Goal: Task Accomplishment & Management: Use online tool/utility

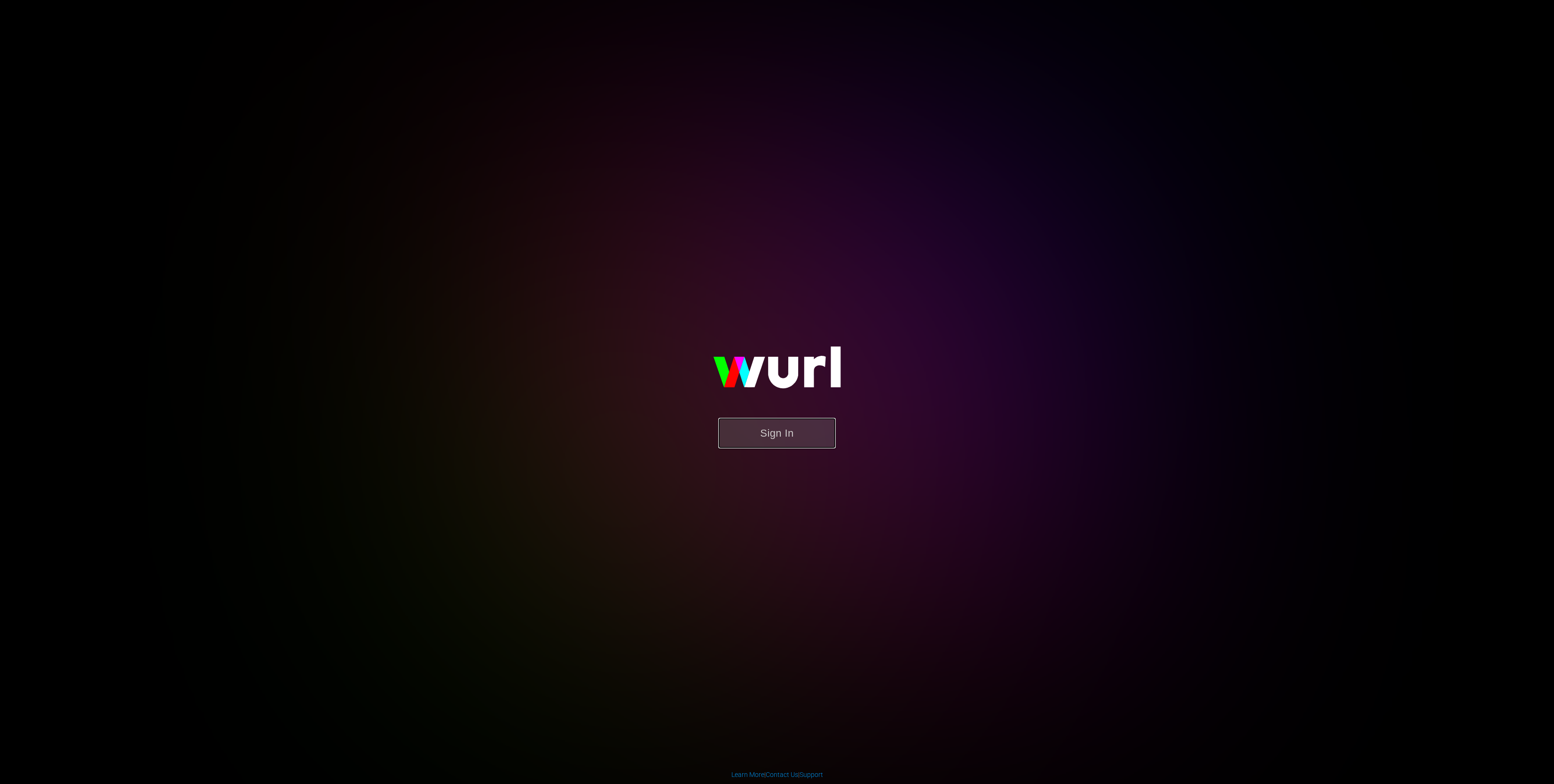
click at [804, 442] on button "Sign In" at bounding box center [777, 433] width 118 height 31
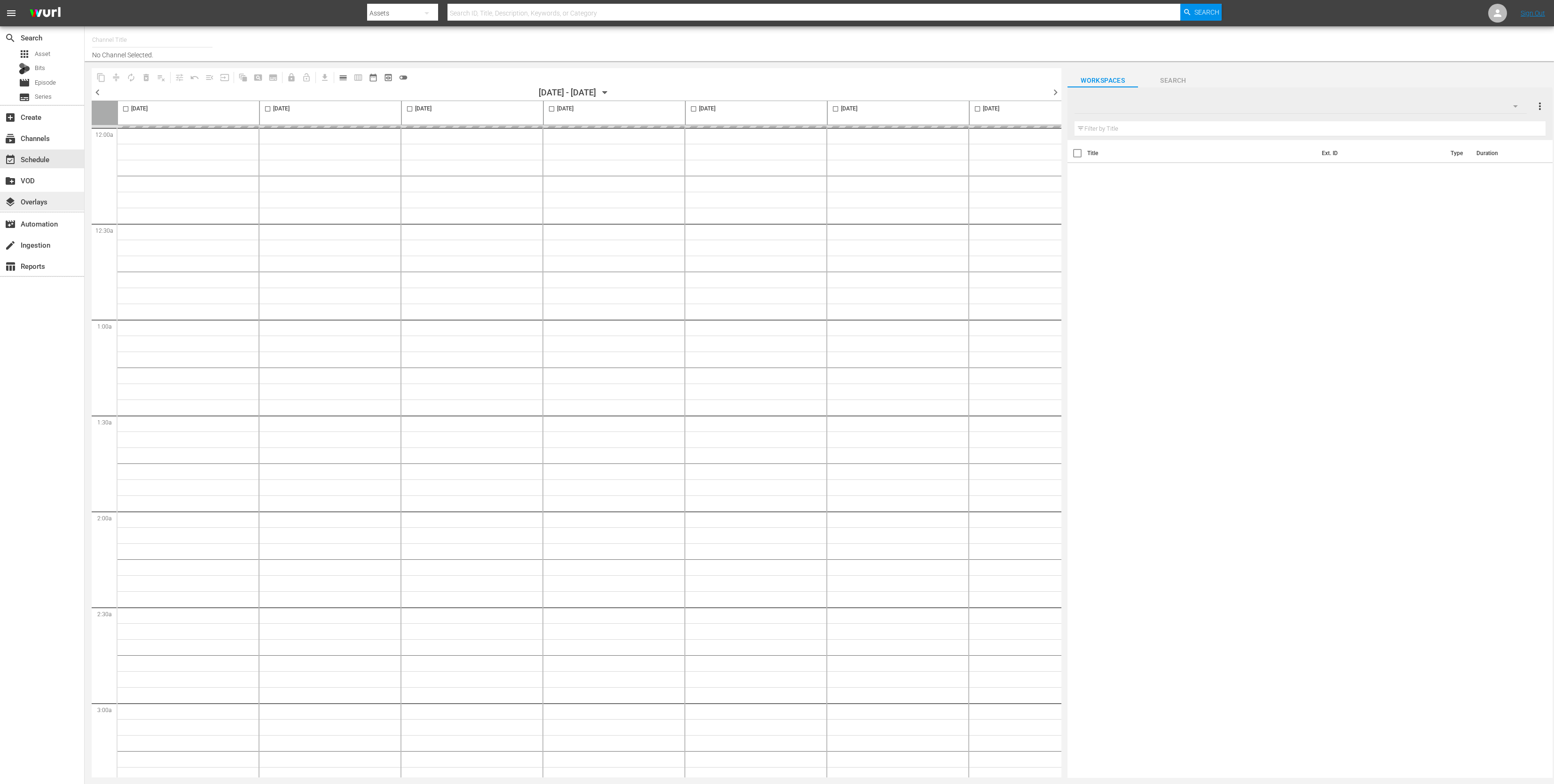
type input "DangerTV (161)"
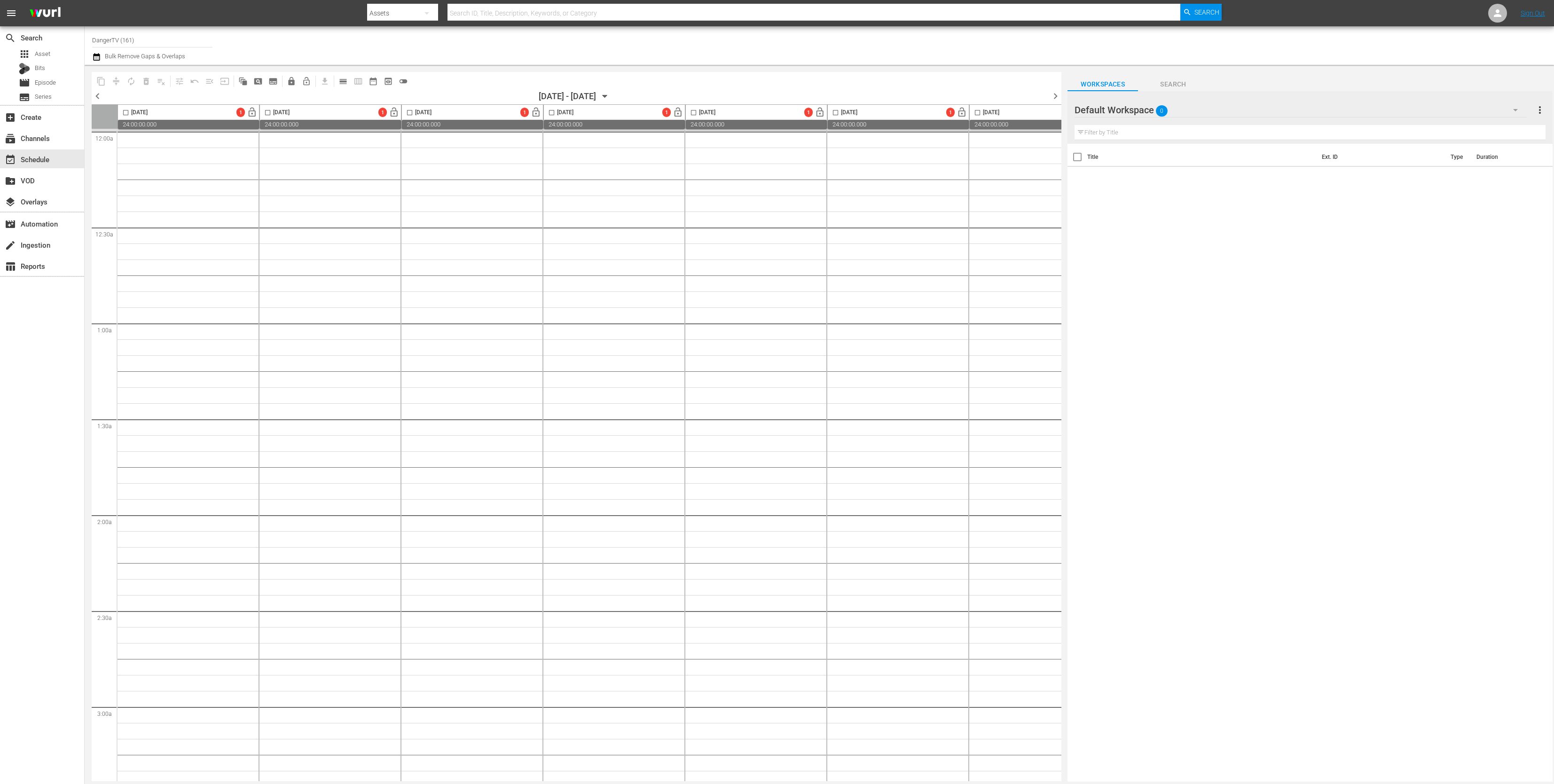
scroll to position [0, 51]
click at [582, 96] on div "[DATE] - [DATE]" at bounding box center [567, 96] width 57 height 10
click at [610, 96] on icon "button" at bounding box center [604, 96] width 10 height 10
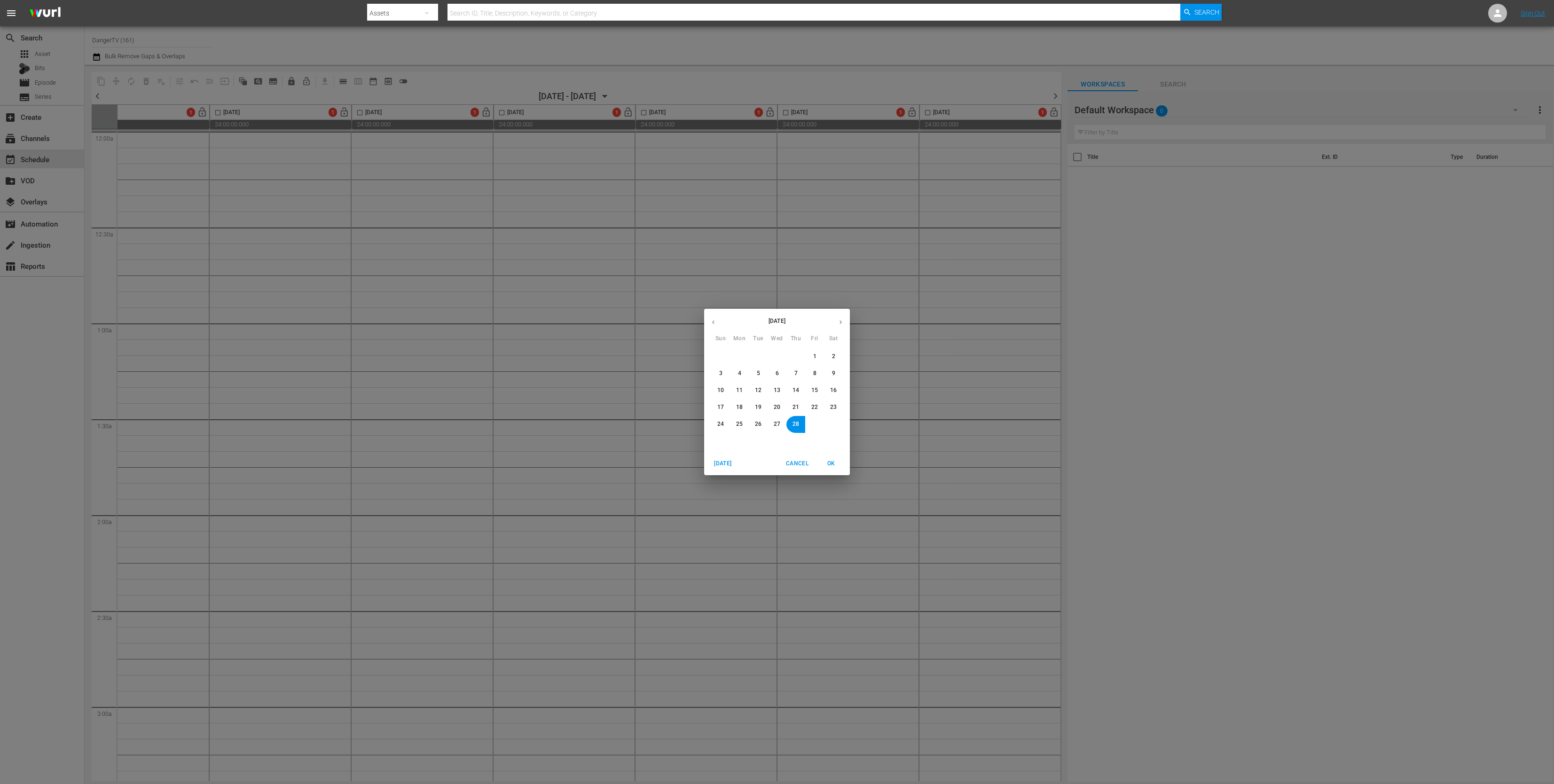
click at [700, 458] on div "[DATE] Sun Mon Tue Wed Thu Fri Sat 27 28 29 30 31 1 2 3 4 5 6 7 8 9 10 11 12 13…" at bounding box center [777, 392] width 1554 height 784
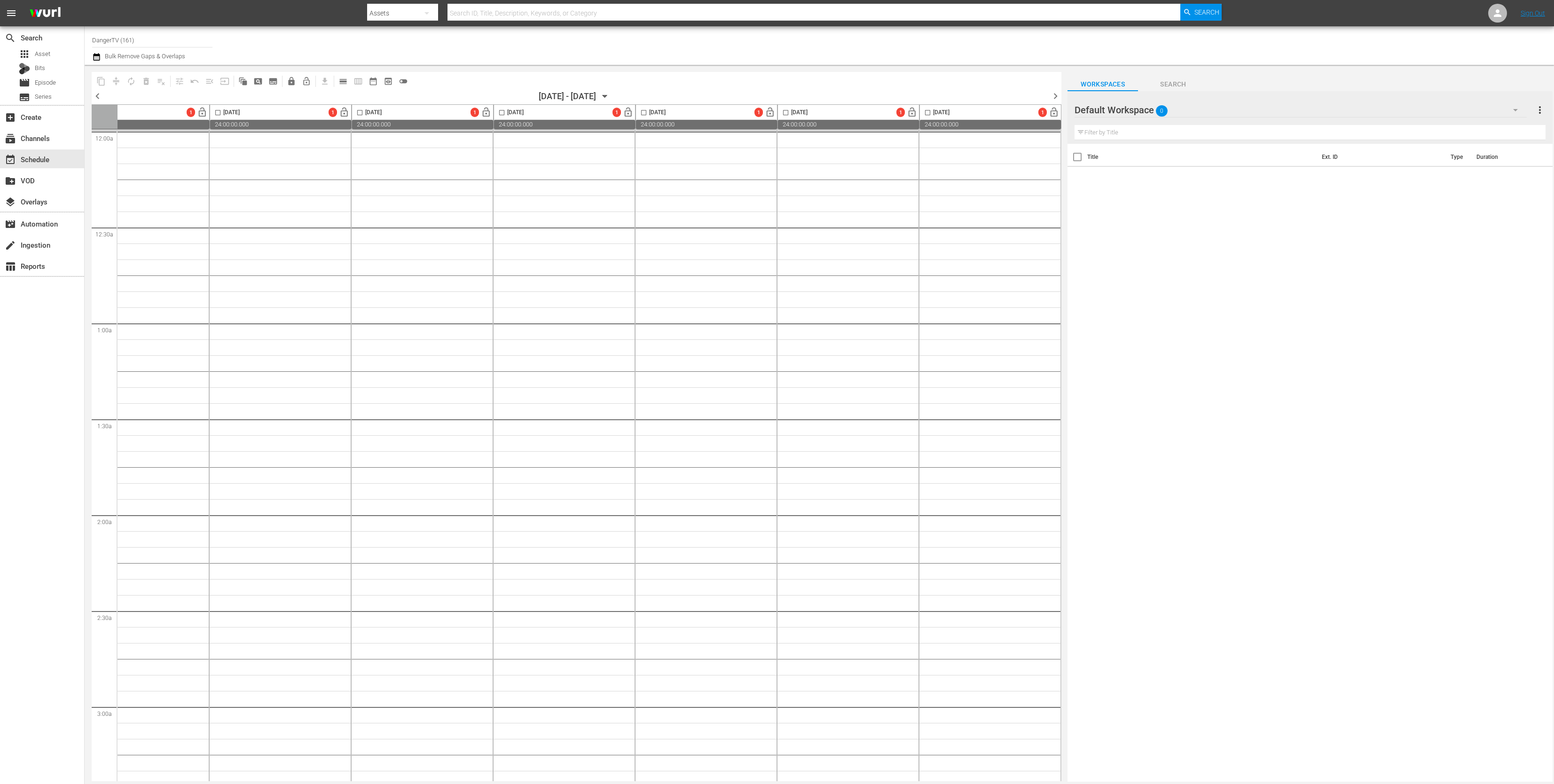
click at [539, 97] on div "[DATE] - [DATE]" at bounding box center [567, 96] width 57 height 10
click at [607, 95] on icon "button" at bounding box center [604, 96] width 4 height 2
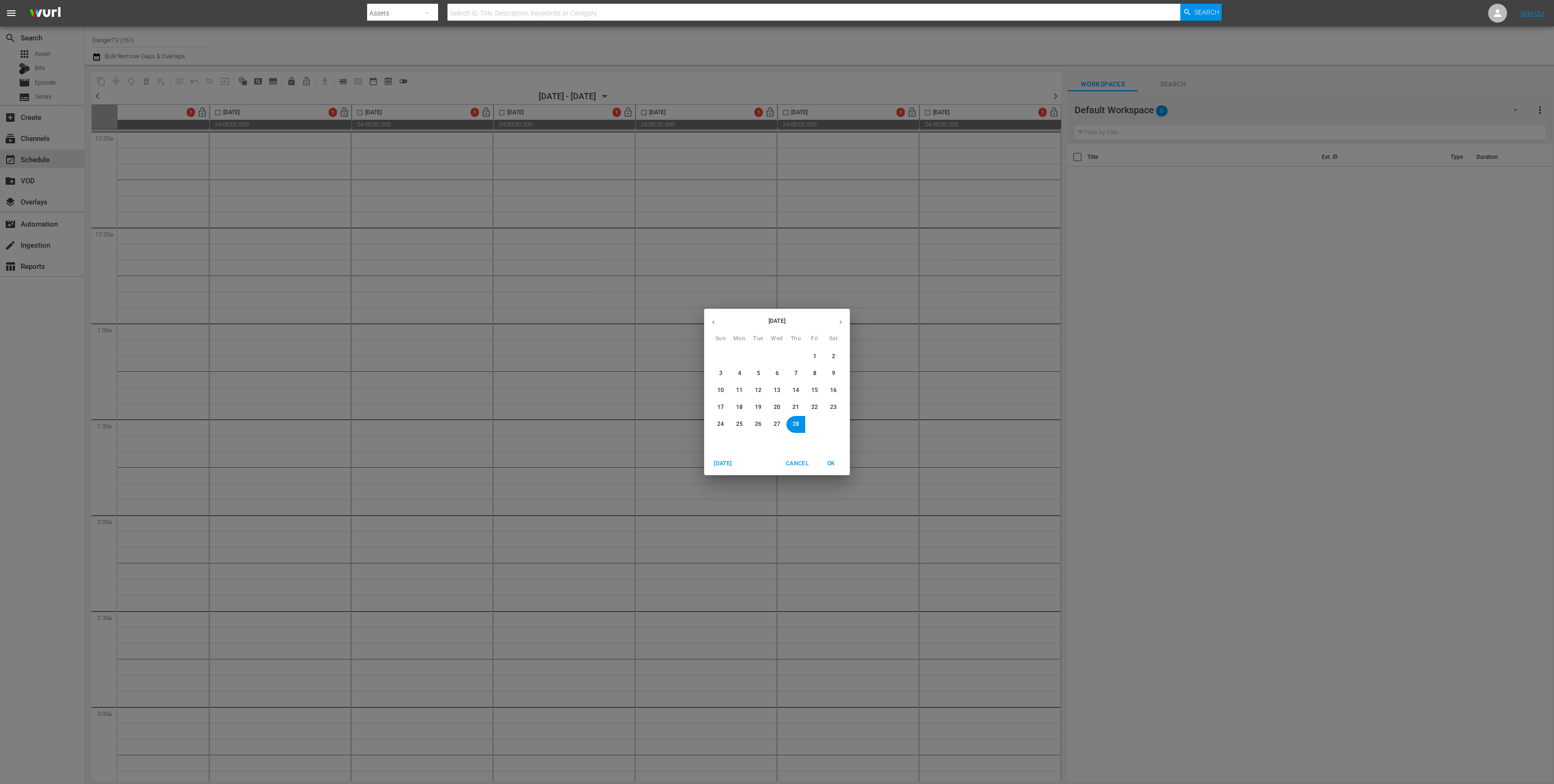
click at [718, 459] on span "[DATE]" at bounding box center [723, 463] width 22 height 10
click at [831, 459] on span "OK" at bounding box center [831, 463] width 22 height 10
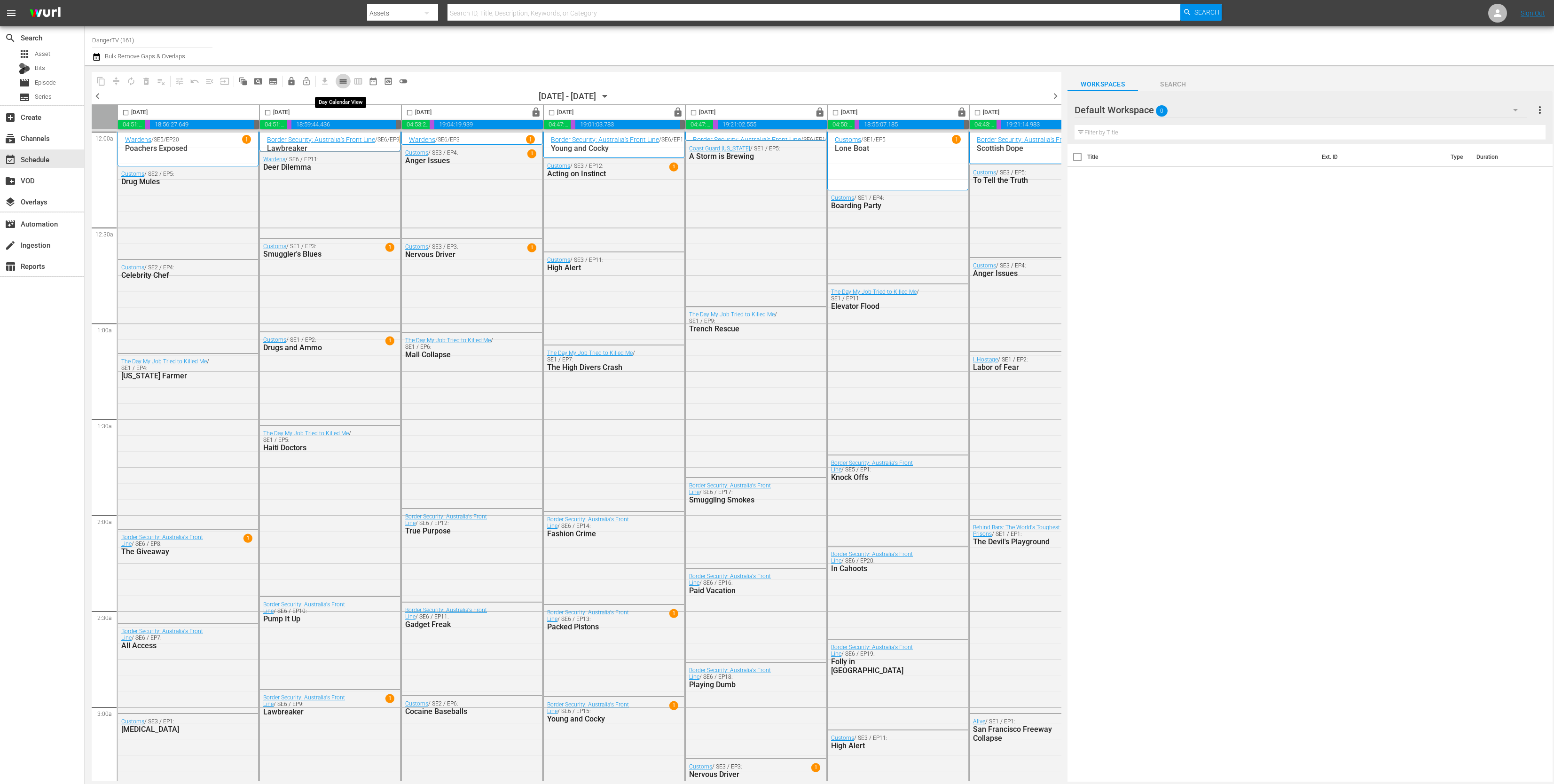
click at [344, 84] on span "calendar_view_day_outlined" at bounding box center [343, 81] width 10 height 10
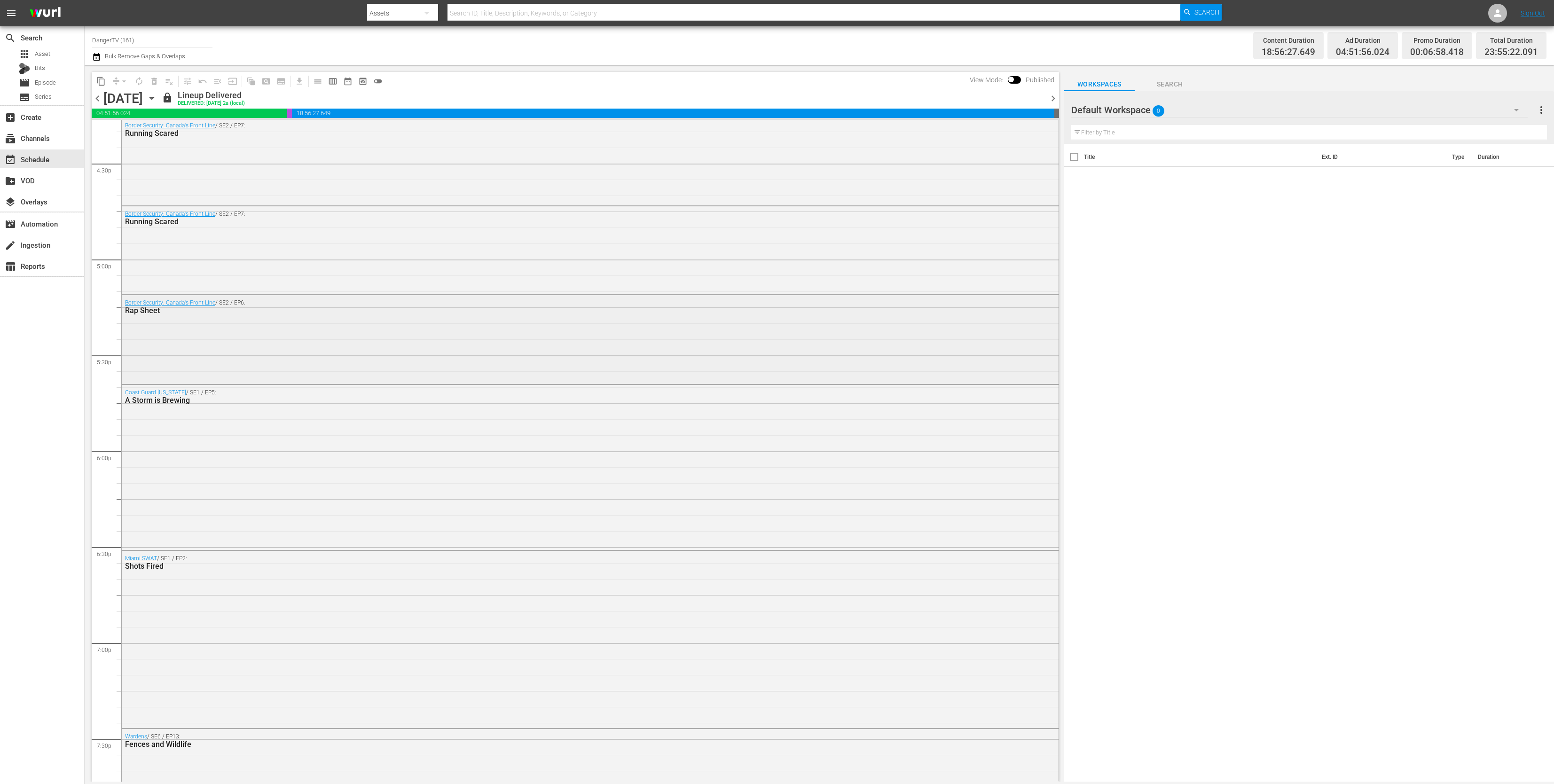
scroll to position [3129, 0]
click at [478, 264] on div "Border Security: Canada's Front Line / SE2 / EP7: Running Scared" at bounding box center [590, 240] width 937 height 86
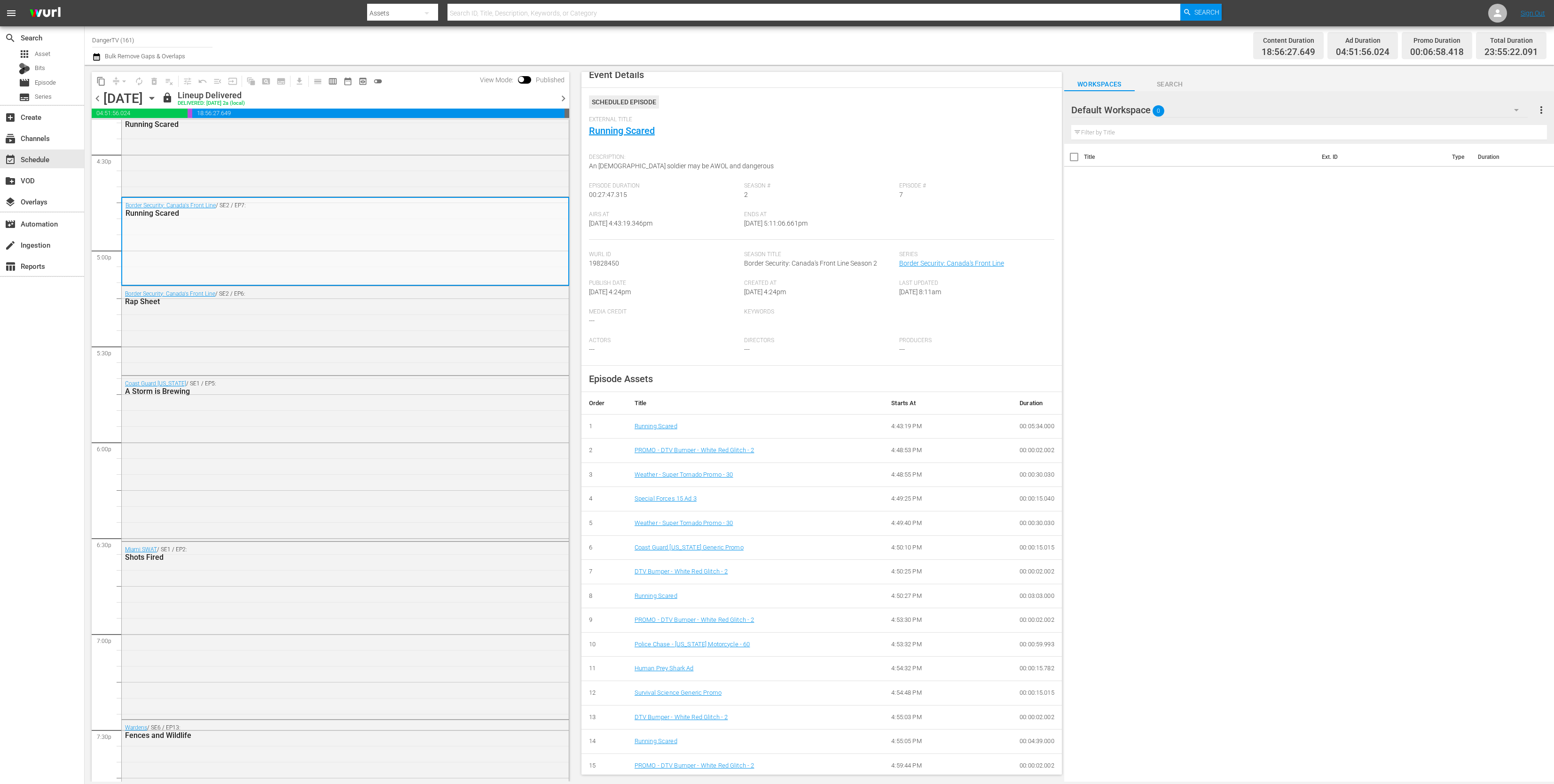
scroll to position [0, 0]
click at [647, 139] on link "Running Scared" at bounding box center [621, 141] width 66 height 11
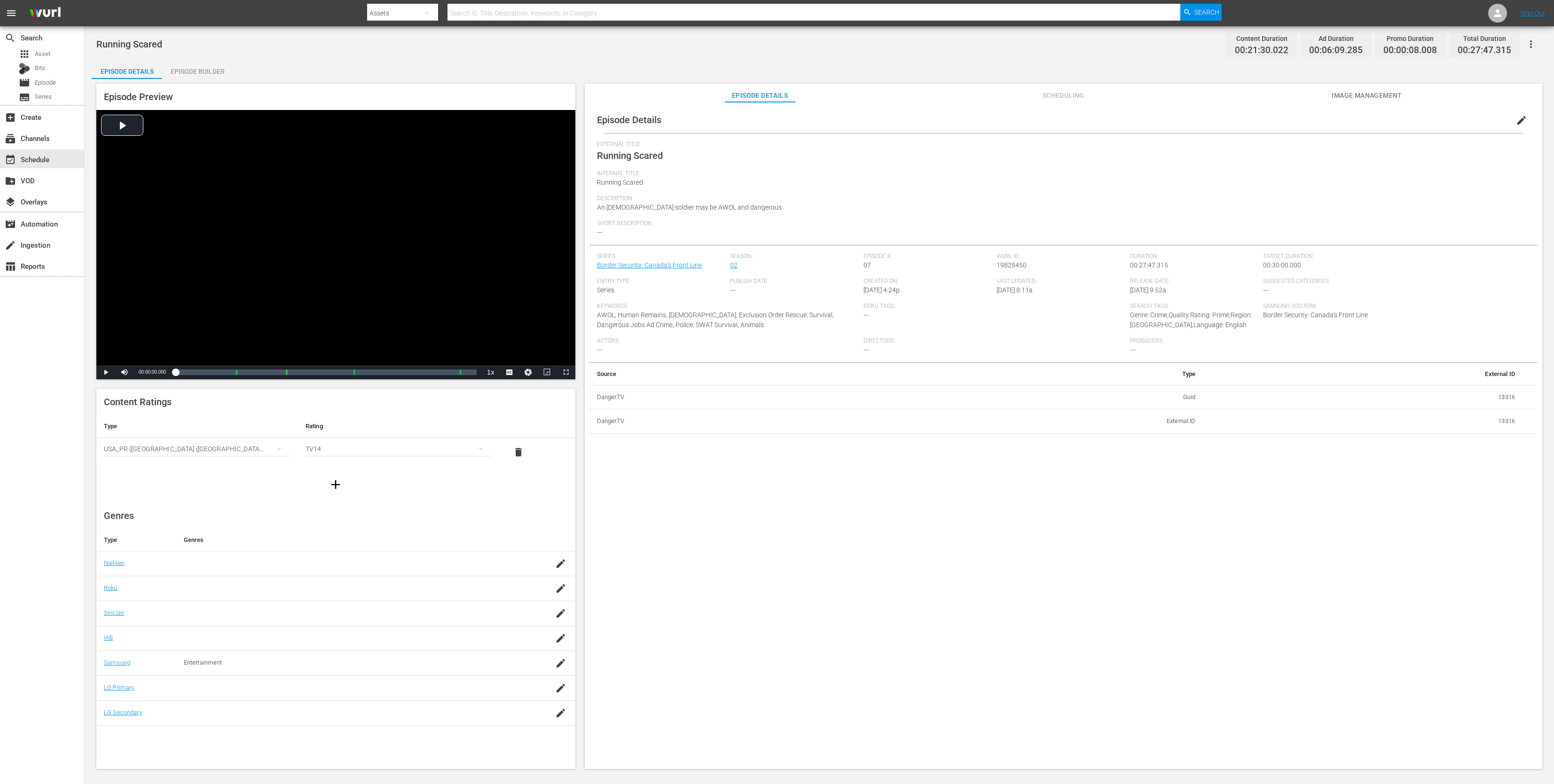
click at [862, 470] on div "Episode Details edit External Title Running Scared Internal Title Running Scare…" at bounding box center [1063, 440] width 957 height 675
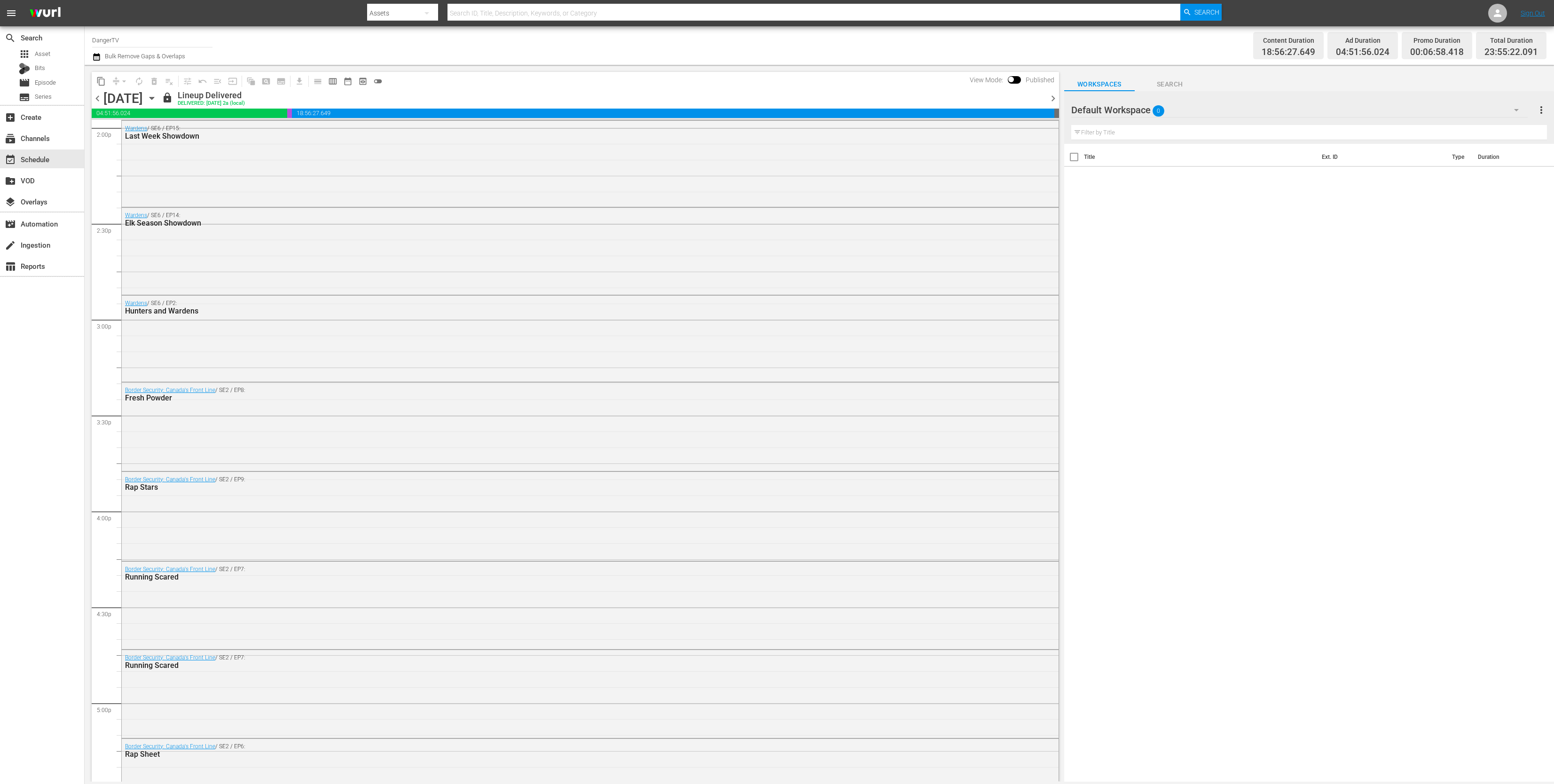
scroll to position [2693, 0]
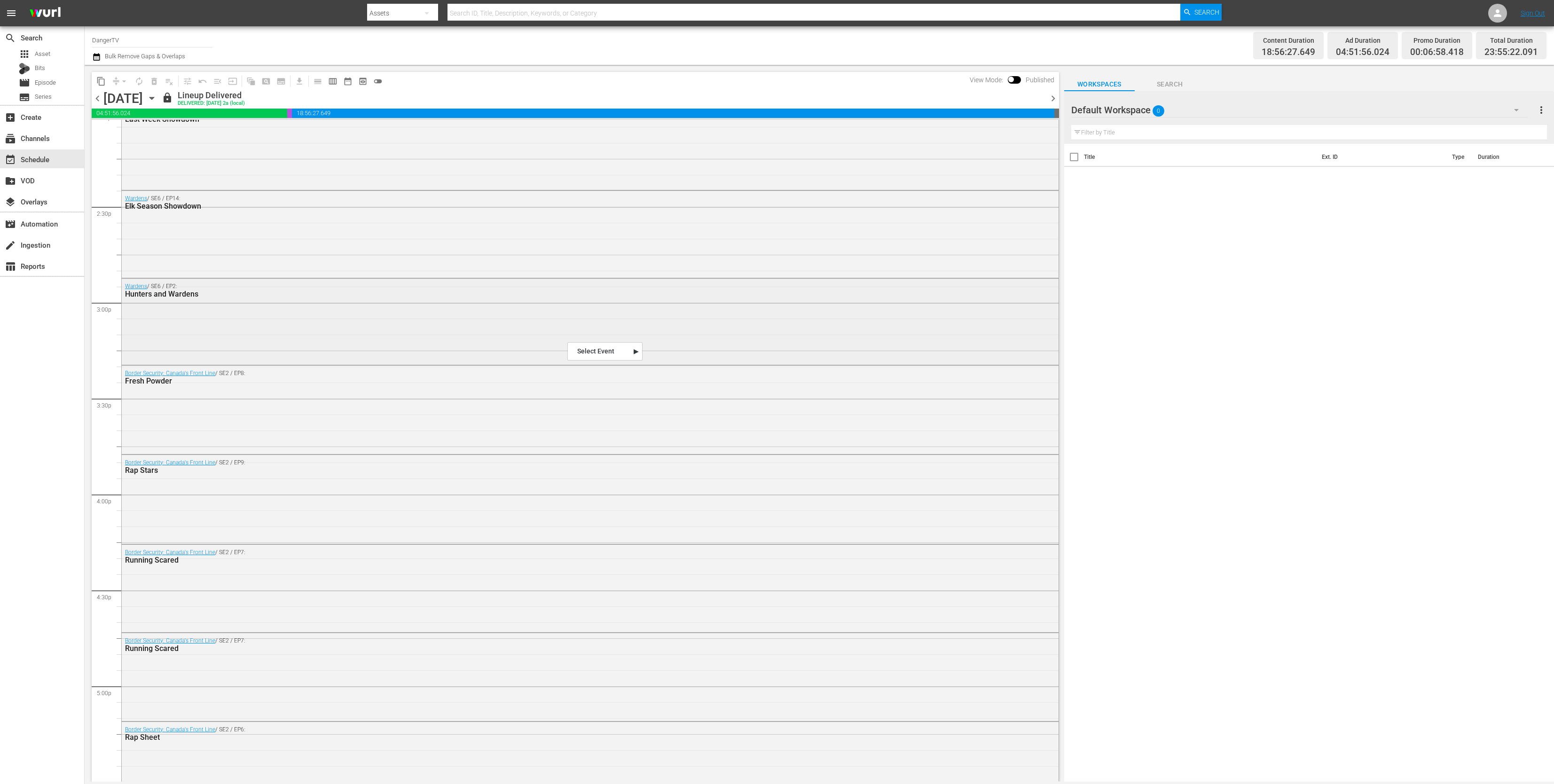
click at [567, 341] on div "Wardens / SE6 / EP2: Hunters and Wardens" at bounding box center [590, 320] width 937 height 84
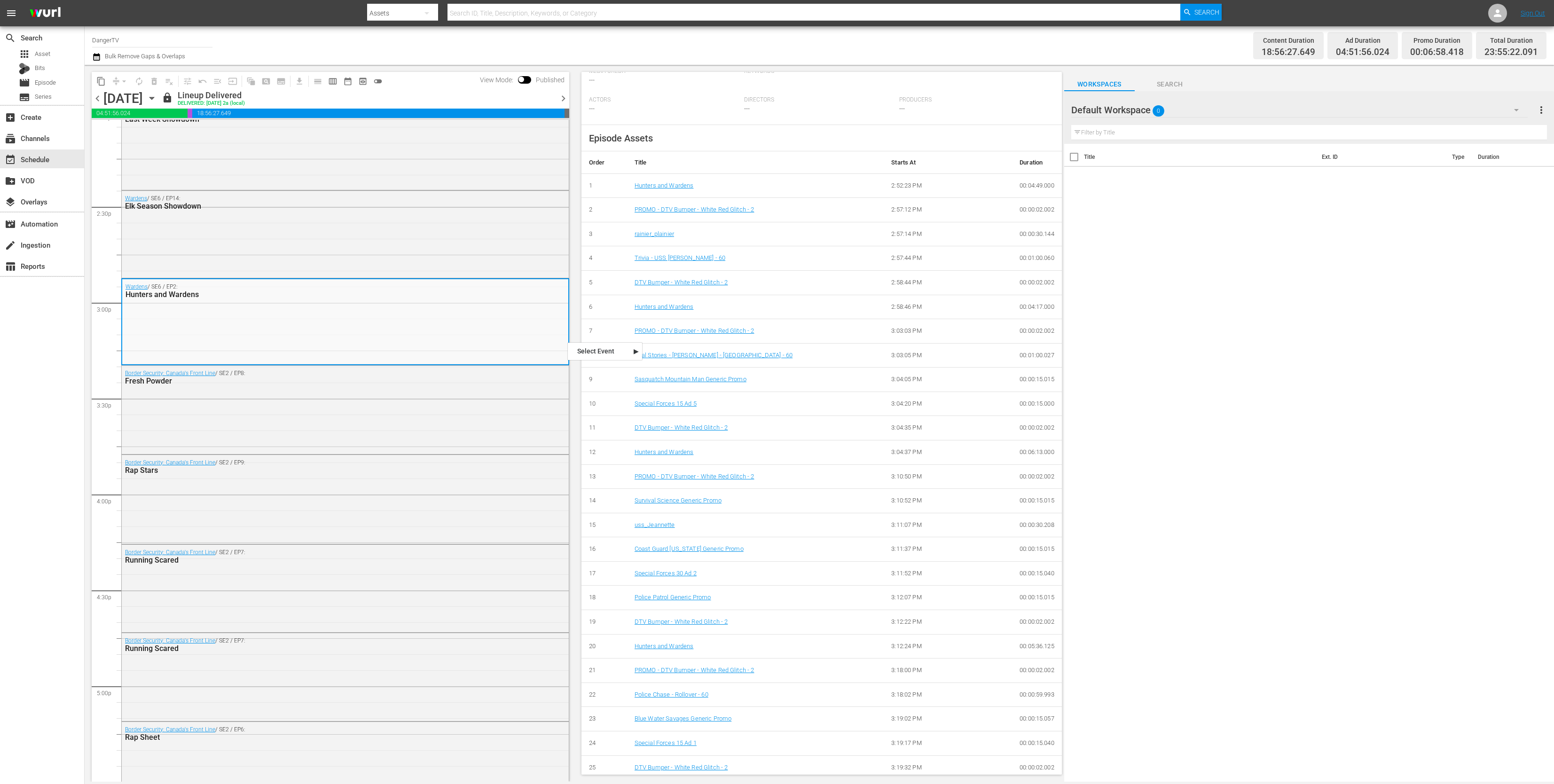
scroll to position [253, 0]
